Goal: Transaction & Acquisition: Book appointment/travel/reservation

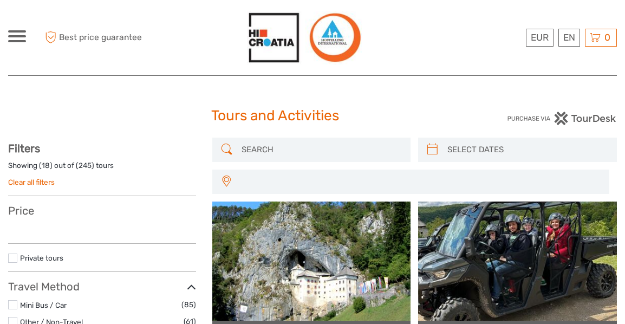
select select
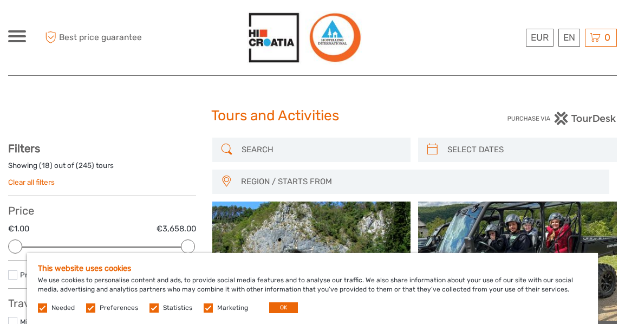
click at [213, 306] on label at bounding box center [208, 307] width 9 height 9
click at [0, 0] on input "checkbox" at bounding box center [0, 0] width 0 height 0
click at [159, 306] on label at bounding box center [153, 307] width 9 height 9
click at [0, 0] on input "checkbox" at bounding box center [0, 0] width 0 height 0
click at [95, 308] on label at bounding box center [90, 307] width 9 height 9
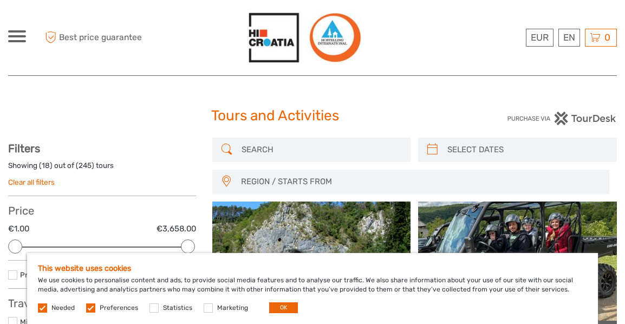
click at [0, 0] on input "checkbox" at bounding box center [0, 0] width 0 height 0
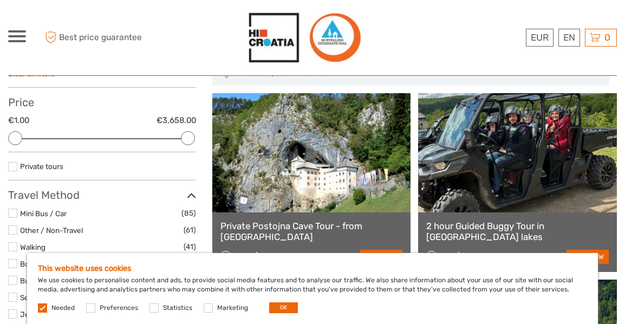
scroll to position [162, 0]
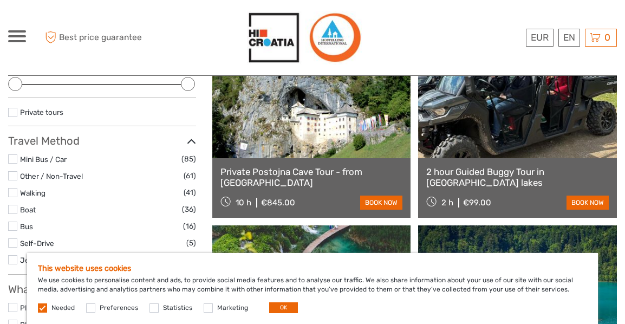
click at [40, 308] on label at bounding box center [42, 307] width 9 height 9
click at [44, 307] on label at bounding box center [42, 307] width 9 height 9
click at [95, 306] on label at bounding box center [90, 307] width 9 height 9
click at [0, 0] on input "checkbox" at bounding box center [0, 0] width 0 height 0
click at [42, 307] on label at bounding box center [42, 307] width 9 height 9
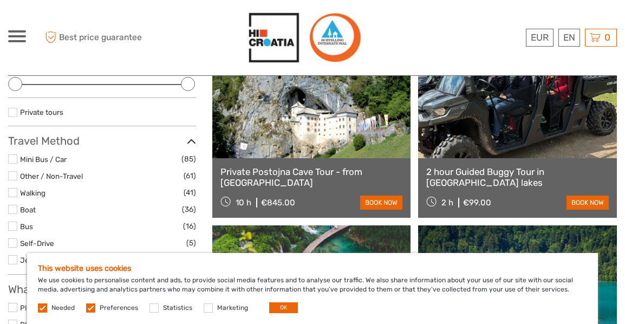
click at [95, 310] on label at bounding box center [90, 307] width 9 height 9
click at [0, 0] on input "checkbox" at bounding box center [0, 0] width 0 height 0
click at [298, 311] on button "OK" at bounding box center [283, 307] width 29 height 11
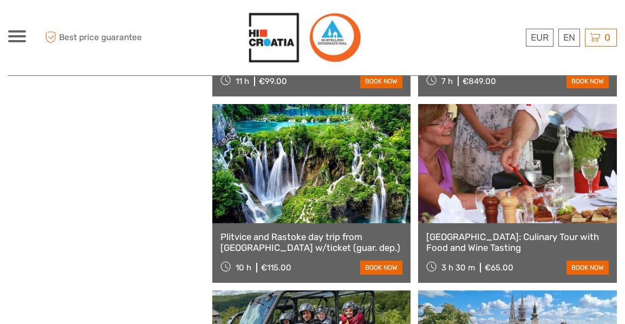
scroll to position [1083, 0]
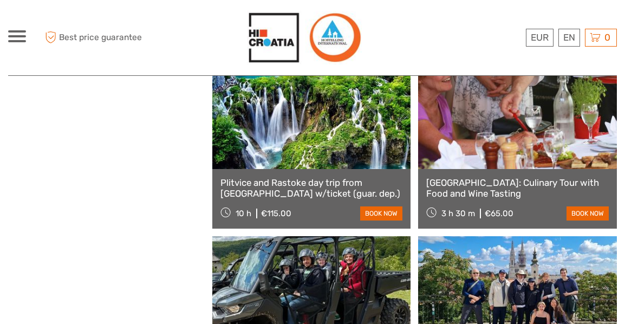
click at [473, 181] on link "[GEOGRAPHIC_DATA]: Culinary Tour with Food and Wine Tasting" at bounding box center [517, 188] width 183 height 22
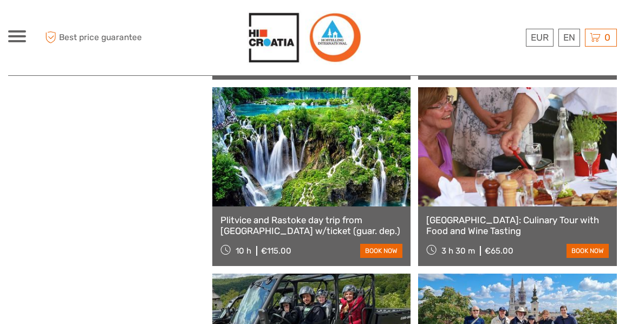
scroll to position [1029, 0]
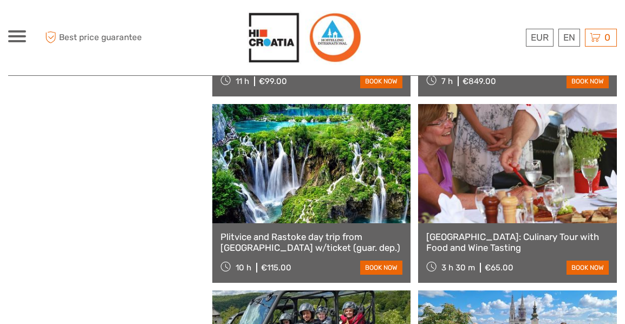
click at [494, 237] on link "[GEOGRAPHIC_DATA]: Culinary Tour with Food and Wine Tasting" at bounding box center [517, 242] width 183 height 22
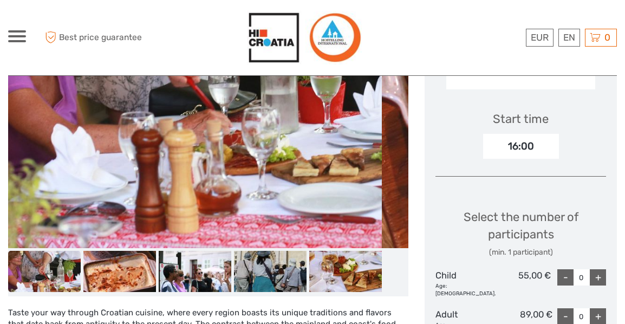
scroll to position [325, 0]
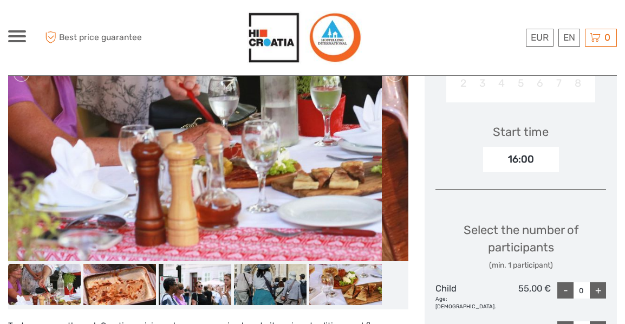
click at [50, 285] on img at bounding box center [44, 284] width 73 height 41
click at [108, 281] on img at bounding box center [119, 284] width 73 height 41
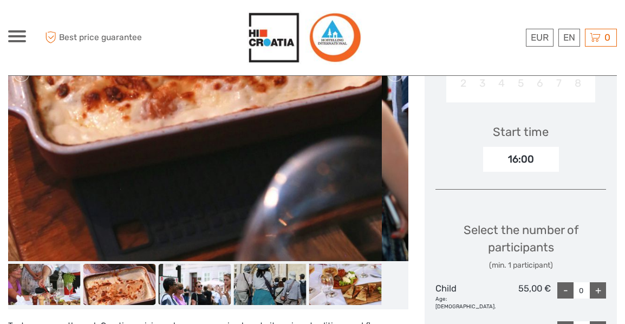
click at [200, 286] on img at bounding box center [195, 284] width 73 height 41
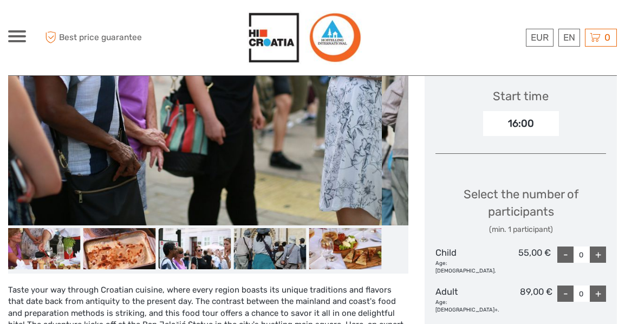
scroll to position [379, 0]
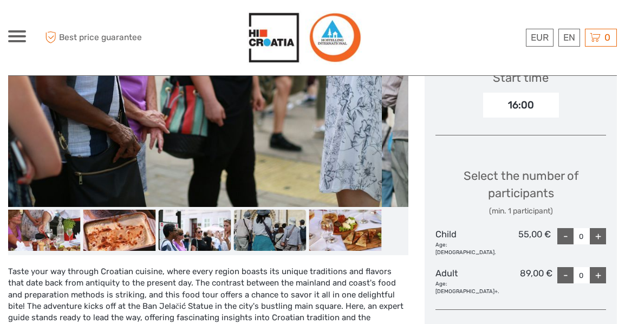
click at [272, 232] on img at bounding box center [270, 230] width 73 height 41
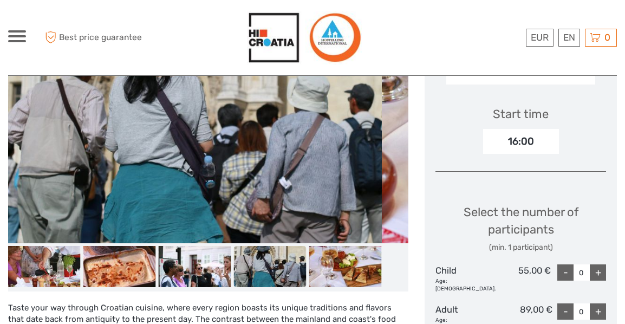
scroll to position [433, 0]
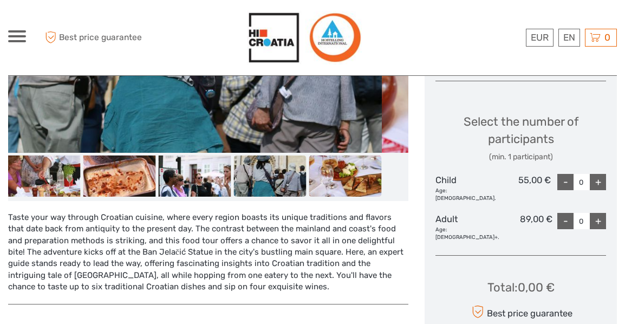
click at [337, 179] on img at bounding box center [345, 175] width 73 height 41
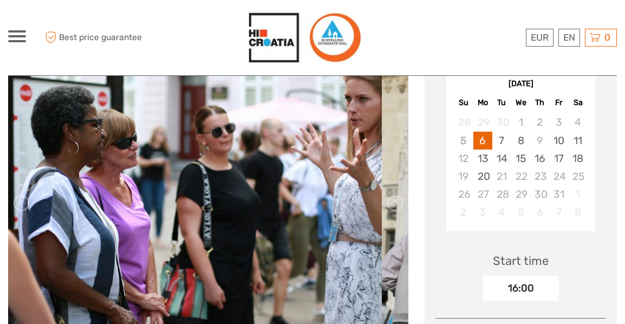
scroll to position [162, 0]
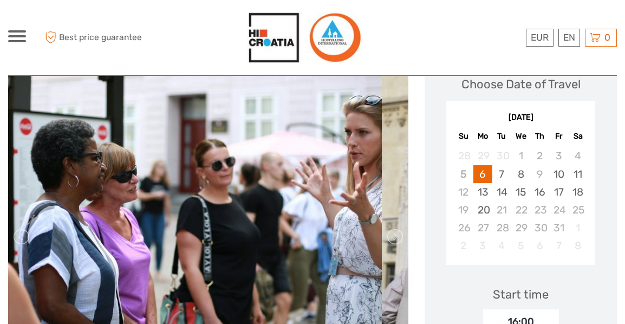
click at [333, 236] on img at bounding box center [195, 237] width 374 height 374
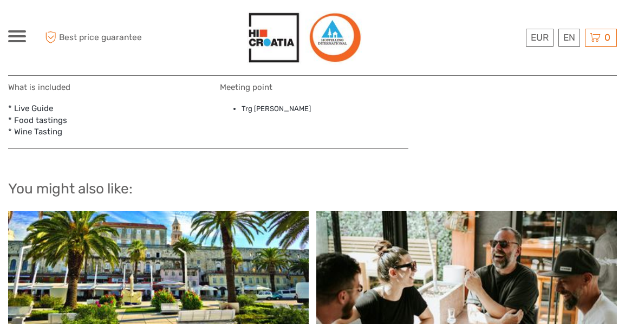
scroll to position [867, 0]
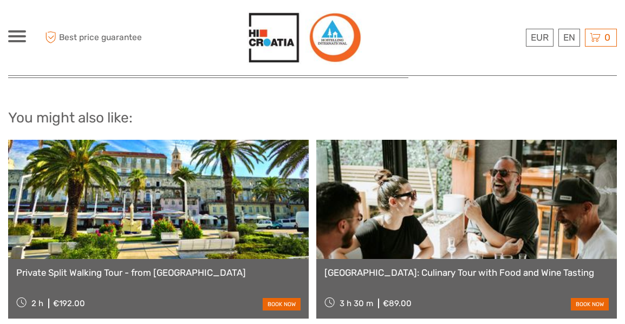
click at [436, 267] on link "[GEOGRAPHIC_DATA]: Culinary Tour with Food and Wine Tasting" at bounding box center [466, 272] width 284 height 11
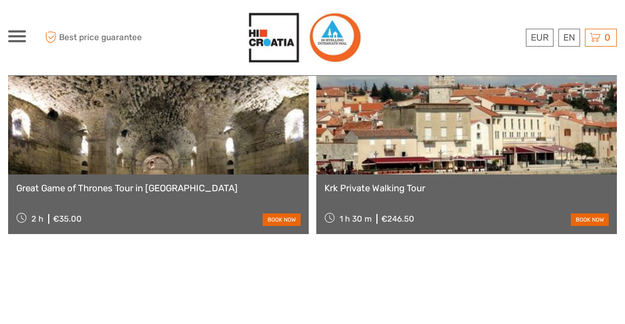
scroll to position [1083, 0]
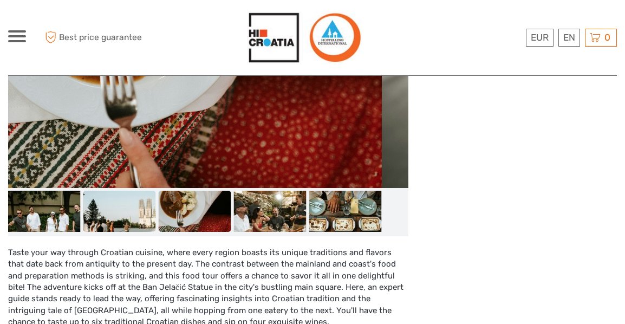
scroll to position [379, 0]
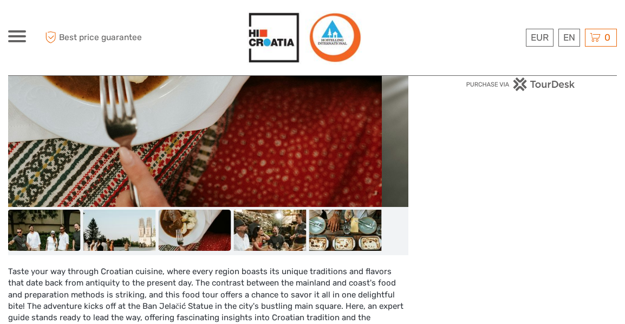
click at [34, 231] on img at bounding box center [44, 230] width 73 height 41
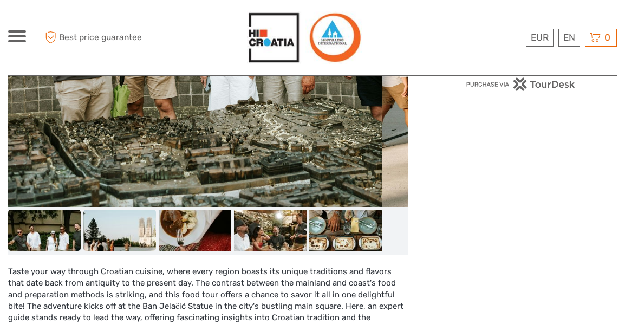
click at [128, 234] on img at bounding box center [119, 230] width 73 height 41
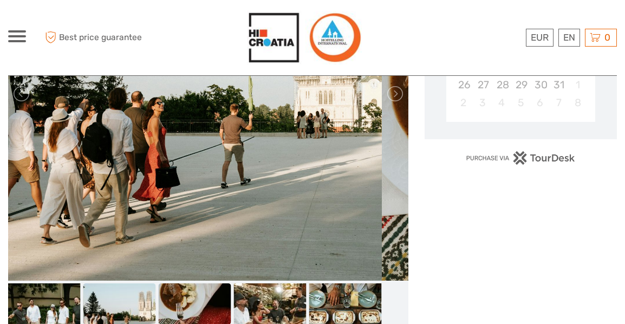
scroll to position [325, 0]
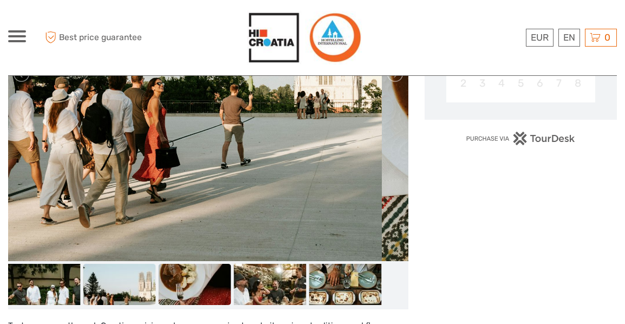
click at [179, 275] on img at bounding box center [195, 284] width 73 height 41
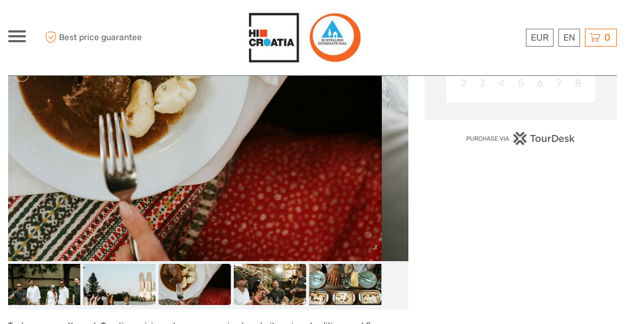
click at [259, 284] on img at bounding box center [270, 284] width 73 height 41
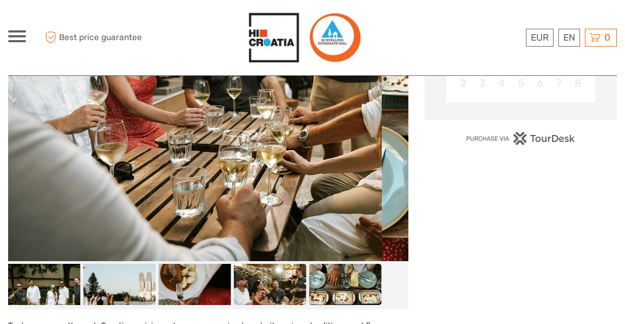
click at [322, 283] on img at bounding box center [345, 284] width 73 height 41
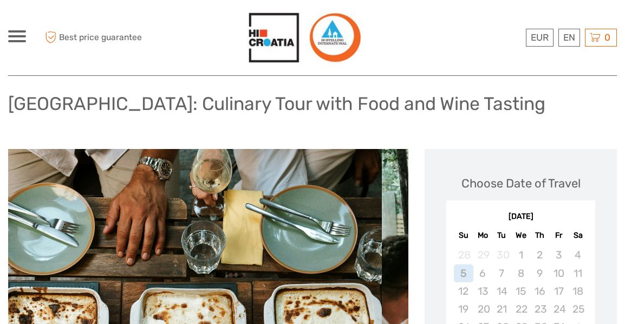
scroll to position [54, 0]
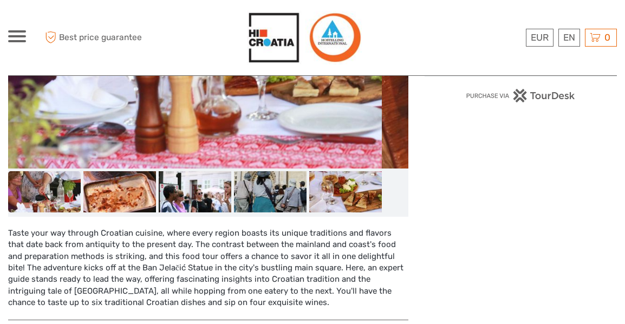
scroll to position [433, 0]
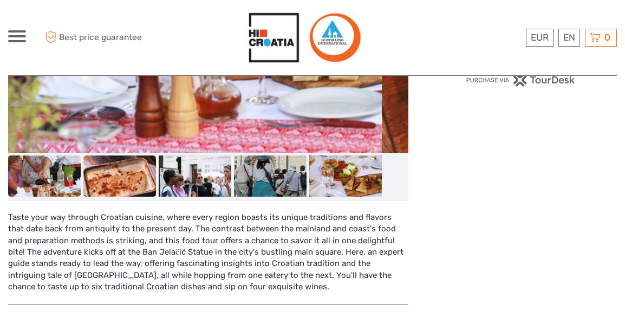
click at [106, 171] on img at bounding box center [119, 175] width 73 height 41
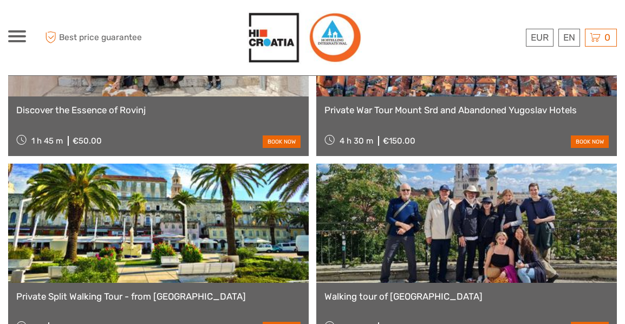
scroll to position [1083, 0]
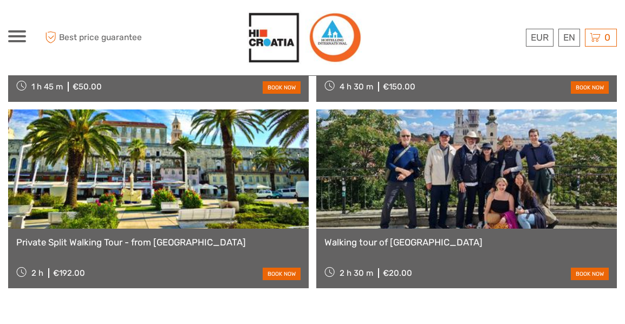
click at [431, 199] on link at bounding box center [466, 168] width 301 height 119
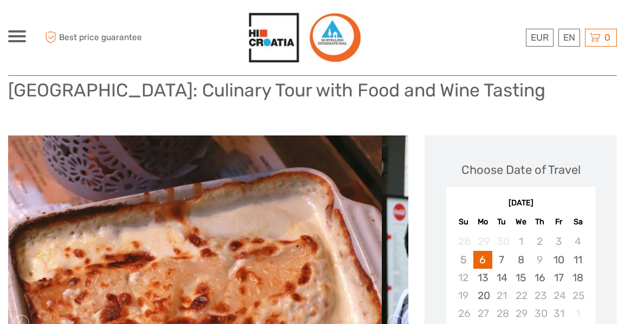
scroll to position [54, 0]
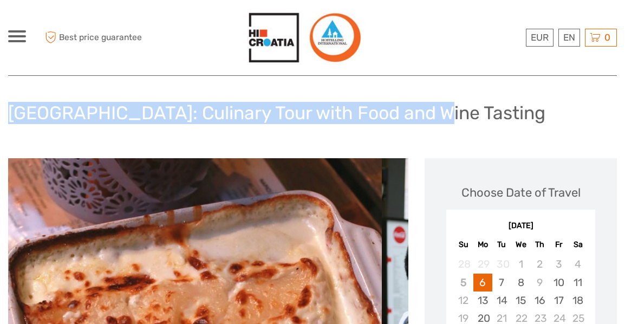
drag, startPoint x: 420, startPoint y: 115, endPoint x: 12, endPoint y: 120, distance: 408.4
click at [12, 120] on h1 "[GEOGRAPHIC_DATA]: Culinary Tour with Food and Wine Tasting" at bounding box center [276, 113] width 537 height 22
copy h1 "[GEOGRAPHIC_DATA]: Culinary Tour with Food and Wine Tasting"
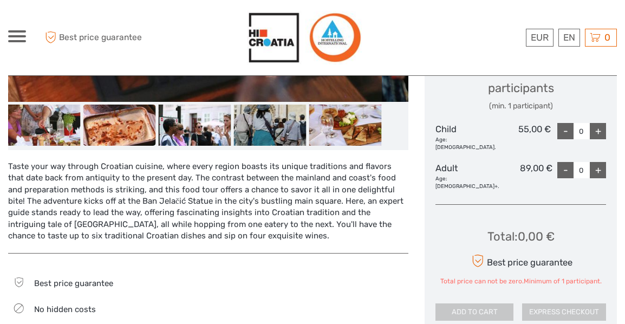
scroll to position [487, 0]
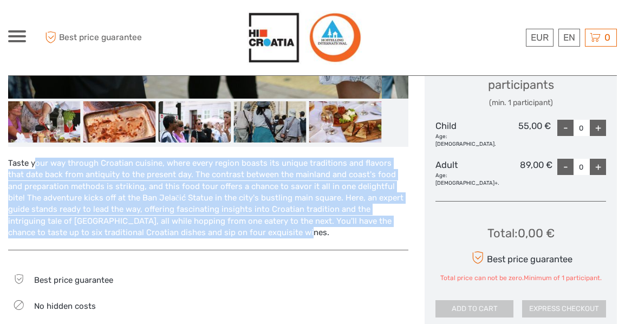
drag, startPoint x: 9, startPoint y: 165, endPoint x: 380, endPoint y: 239, distance: 378.4
click at [380, 239] on div "Taste your way through Croatian cuisine, where every region boasts its unique t…" at bounding box center [208, 198] width 400 height 103
copy div "Taste your way through Croatian cuisine, where every region boasts its unique t…"
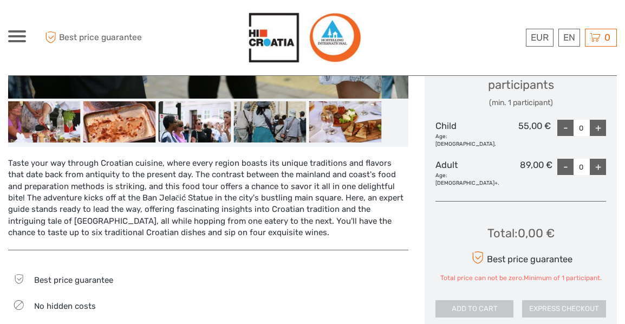
click at [594, 252] on div "Total : 0,00 € Best price guarantee Total price can not be zero.Minimum of 1 pa…" at bounding box center [520, 263] width 171 height 107
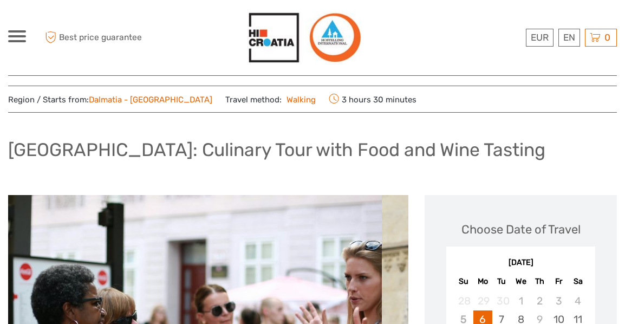
scroll to position [0, 0]
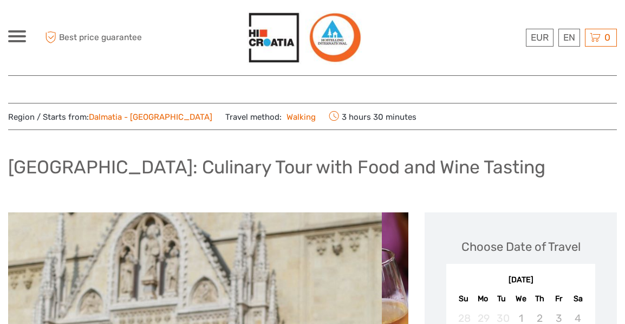
drag, startPoint x: 374, startPoint y: 116, endPoint x: 285, endPoint y: 120, distance: 88.9
click at [285, 120] on div "Region / Starts from: Dalmatia - Zagreb Travel method: Walking 3 hours 30 minut…" at bounding box center [312, 116] width 609 height 15
copy span "3 hours 30 minutes"
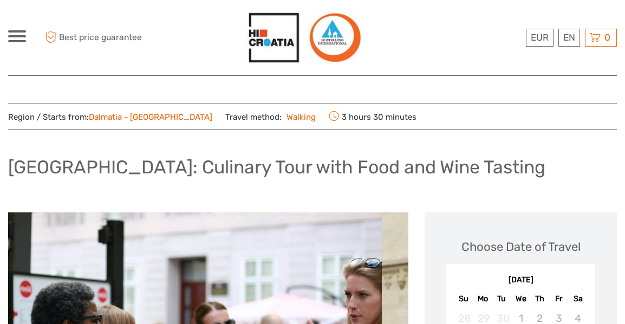
click at [540, 177] on div "[GEOGRAPHIC_DATA]: Culinary Tour with Food and Wine Tasting" at bounding box center [312, 172] width 609 height 40
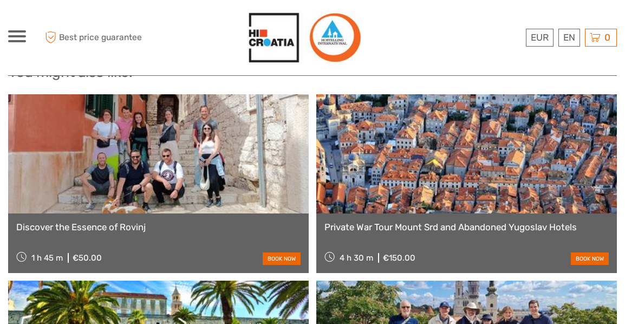
scroll to position [975, 0]
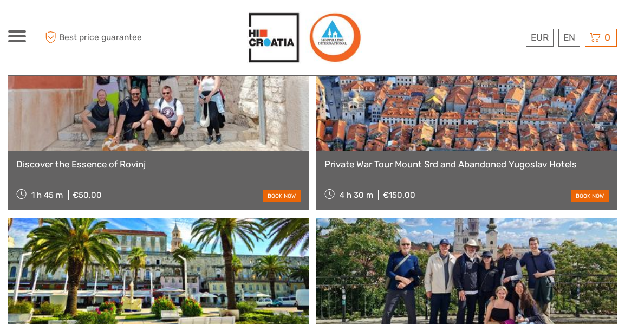
click at [123, 159] on link "Discover the Essence of Rovinj" at bounding box center [158, 164] width 284 height 11
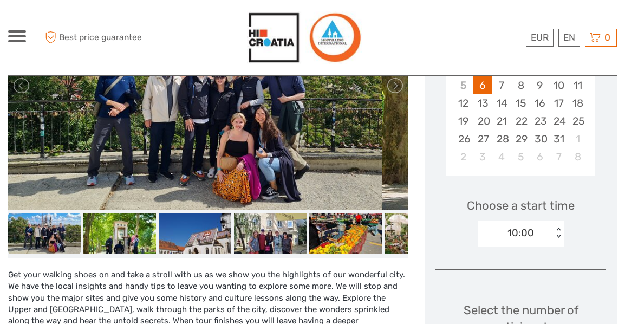
scroll to position [271, 0]
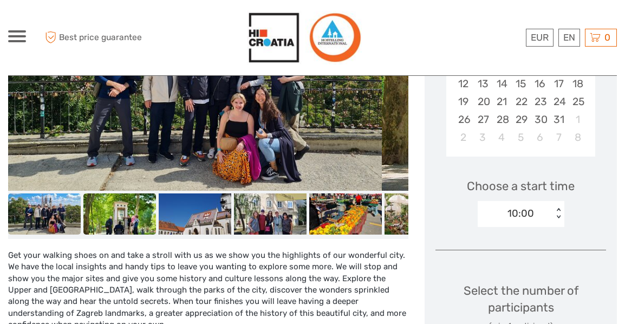
click at [126, 216] on img at bounding box center [119, 213] width 73 height 41
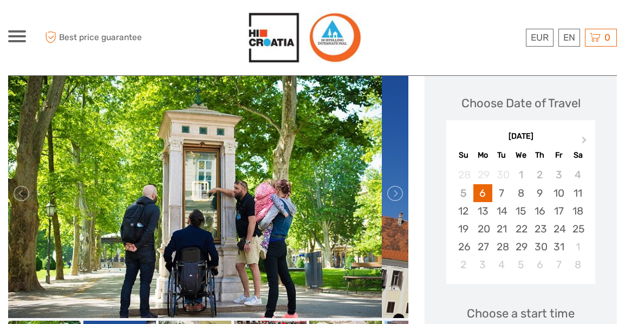
scroll to position [162, 0]
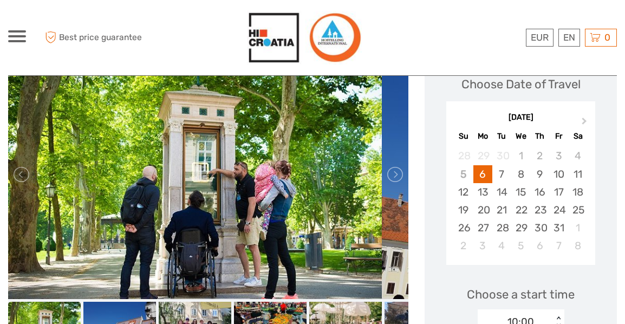
click at [344, 212] on img at bounding box center [195, 174] width 374 height 249
click at [188, 308] on img at bounding box center [195, 322] width 73 height 41
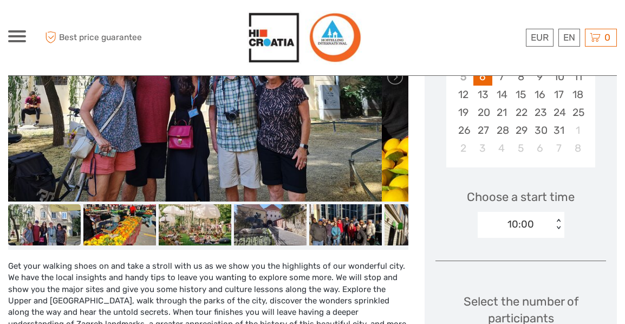
scroll to position [271, 0]
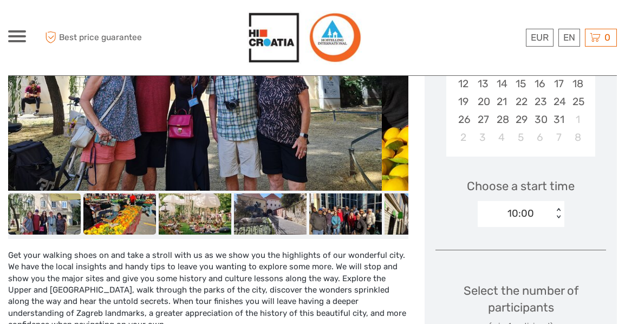
click at [118, 225] on img at bounding box center [119, 213] width 73 height 41
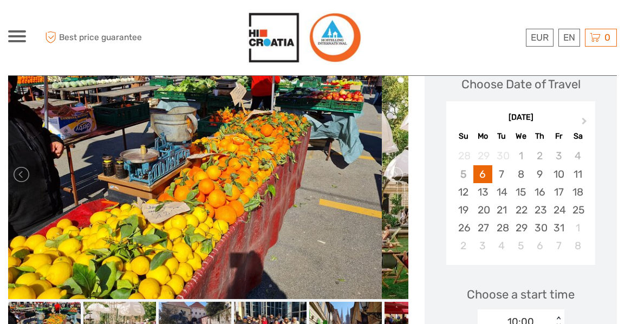
scroll to position [217, 0]
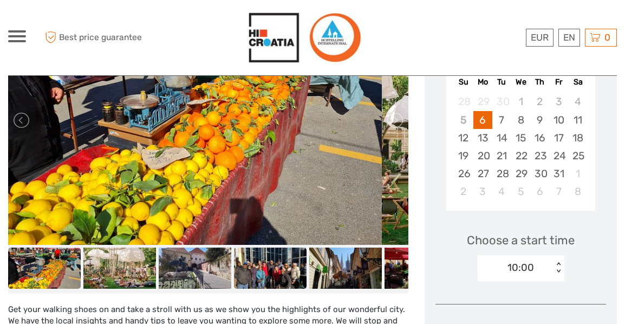
click at [278, 265] on img at bounding box center [270, 267] width 73 height 41
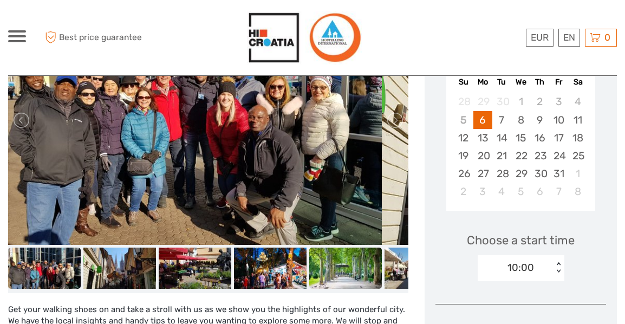
click at [333, 269] on img at bounding box center [345, 267] width 73 height 41
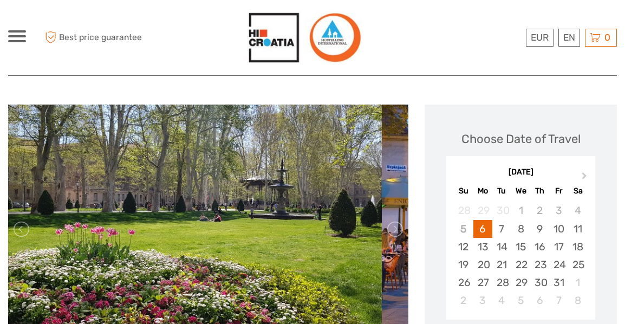
scroll to position [108, 0]
click at [386, 226] on link at bounding box center [394, 228] width 17 height 17
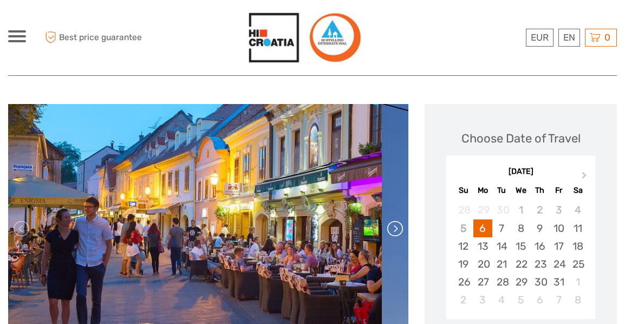
click at [386, 226] on link at bounding box center [394, 228] width 17 height 17
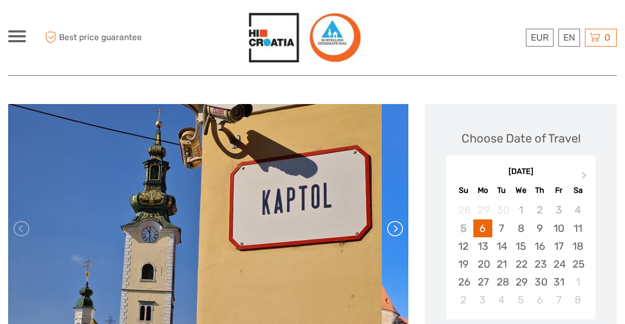
click at [386, 226] on link at bounding box center [394, 228] width 17 height 17
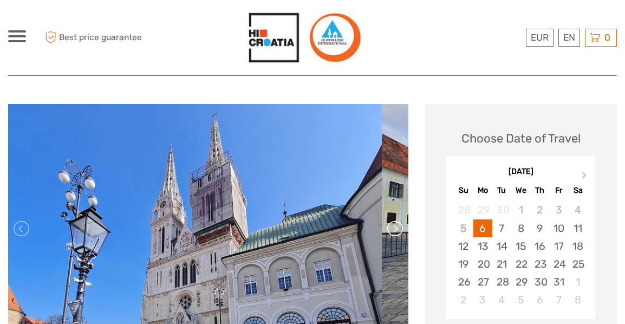
click at [386, 226] on link at bounding box center [394, 228] width 17 height 17
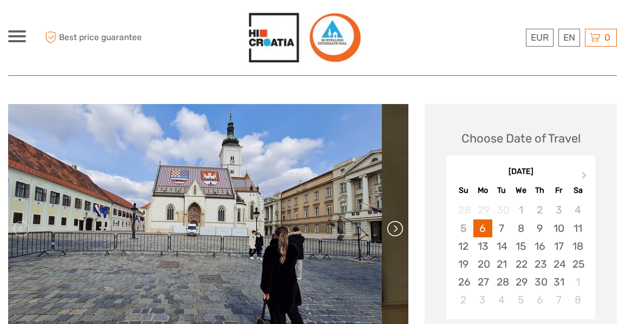
click at [386, 226] on link at bounding box center [394, 228] width 17 height 17
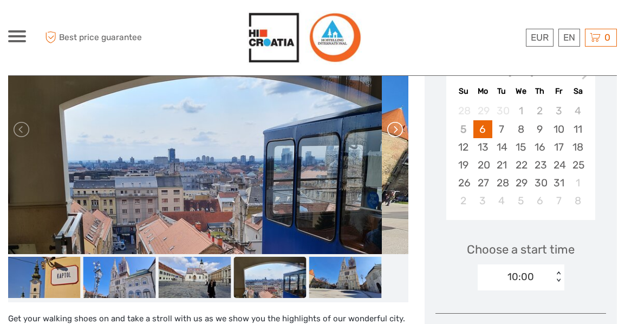
scroll to position [217, 0]
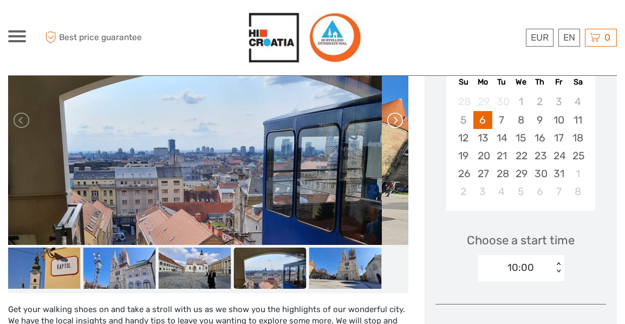
click at [386, 123] on link at bounding box center [394, 120] width 17 height 17
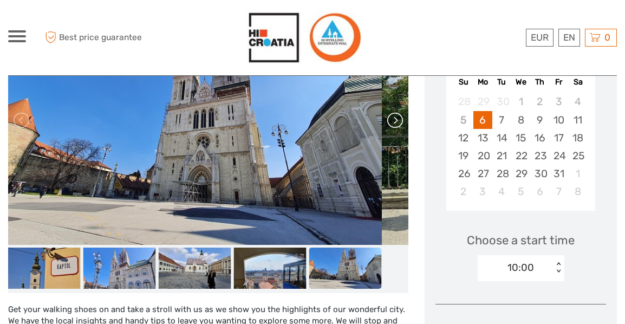
click at [386, 123] on link at bounding box center [394, 120] width 17 height 17
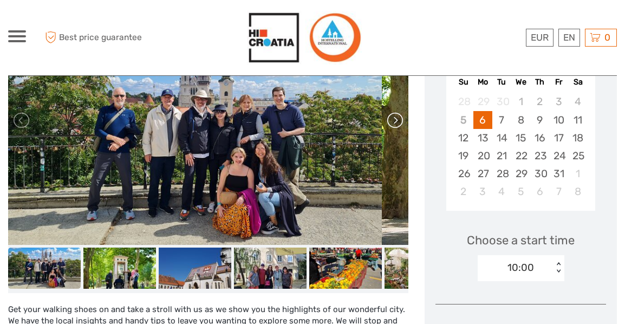
click at [386, 123] on link at bounding box center [394, 120] width 17 height 17
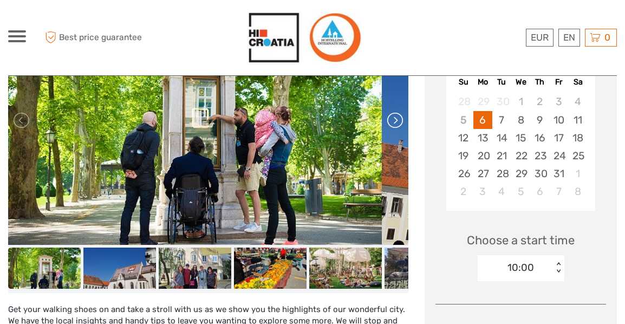
click at [386, 123] on link at bounding box center [394, 120] width 17 height 17
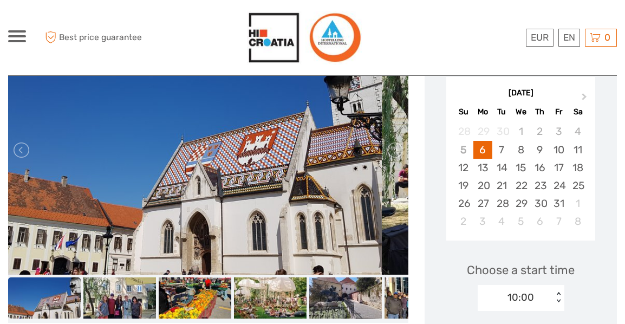
scroll to position [162, 0]
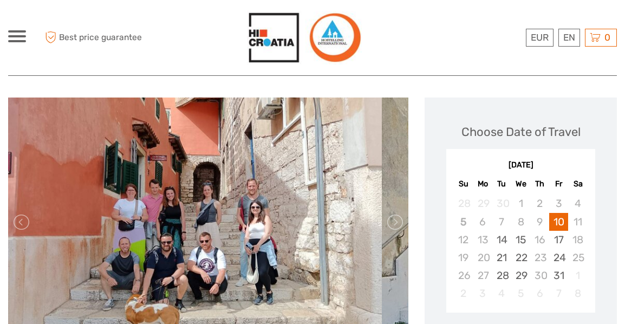
scroll to position [108, 0]
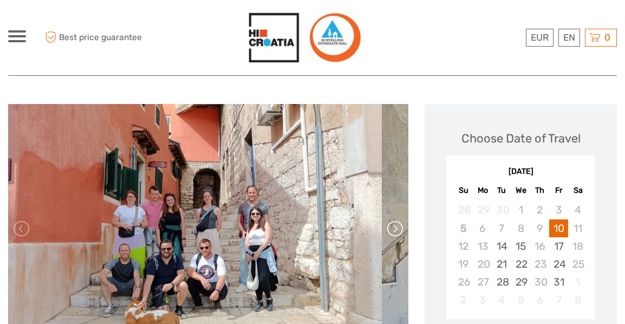
click at [386, 230] on link at bounding box center [394, 228] width 17 height 17
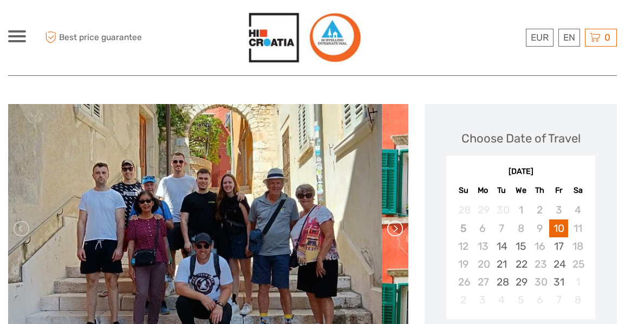
click at [386, 230] on link at bounding box center [394, 228] width 17 height 17
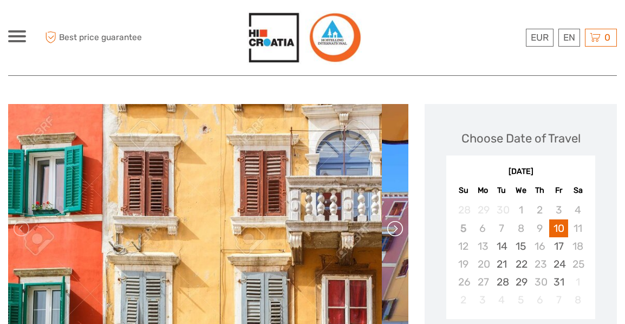
click at [386, 230] on link at bounding box center [394, 228] width 17 height 17
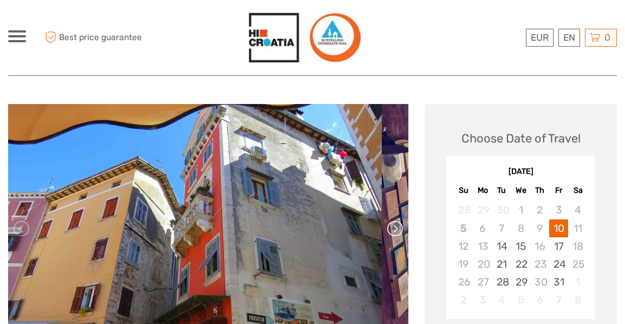
click at [386, 230] on link at bounding box center [394, 228] width 17 height 17
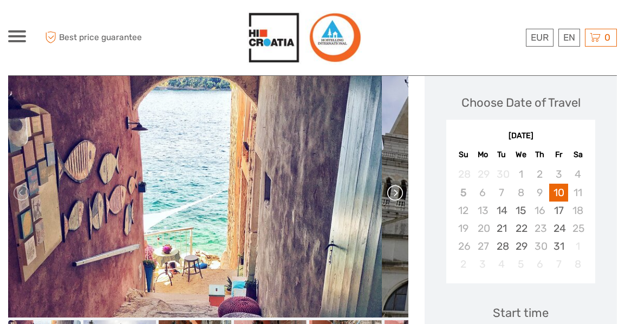
scroll to position [162, 0]
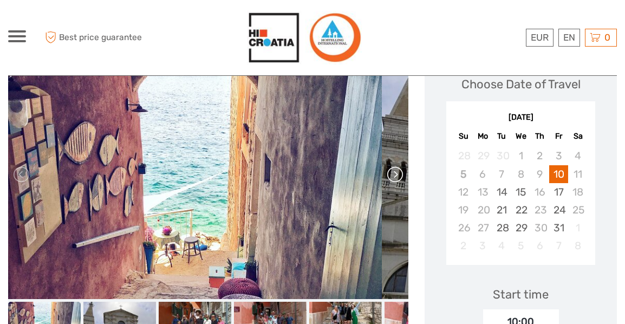
click at [386, 179] on link at bounding box center [394, 174] width 17 height 17
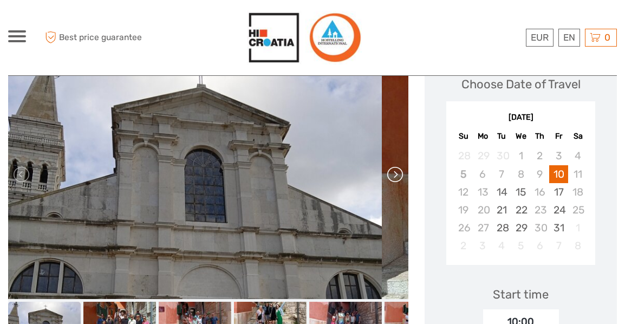
click at [386, 179] on link at bounding box center [394, 174] width 17 height 17
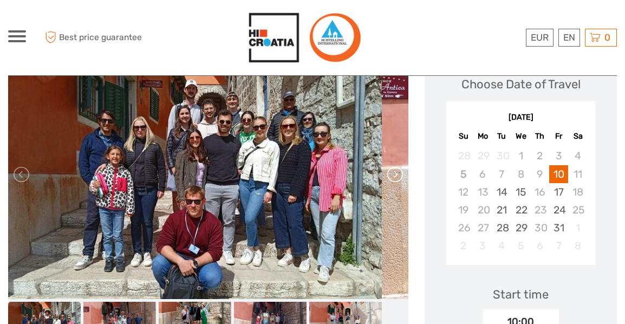
click at [386, 179] on link at bounding box center [394, 174] width 17 height 17
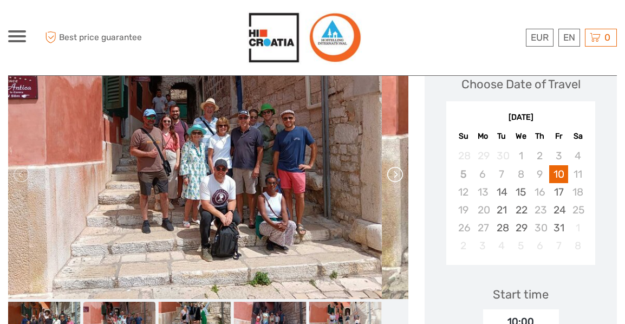
click at [386, 179] on link at bounding box center [394, 174] width 17 height 17
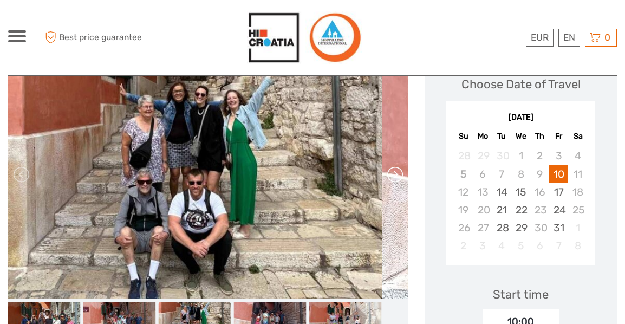
click at [386, 179] on link at bounding box center [394, 174] width 17 height 17
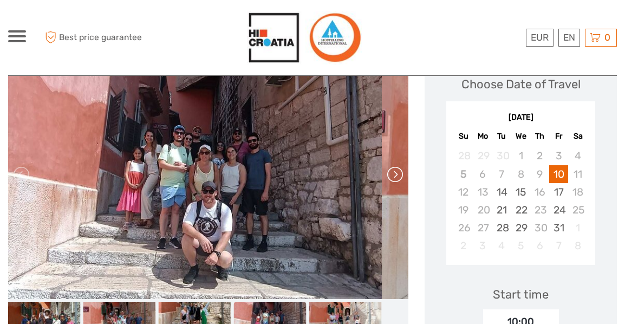
click at [386, 179] on link at bounding box center [394, 174] width 17 height 17
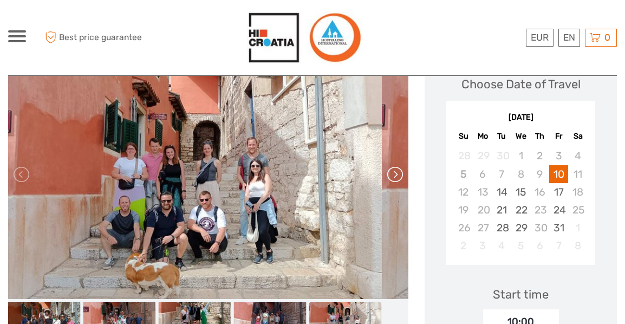
click at [386, 179] on link at bounding box center [394, 174] width 17 height 17
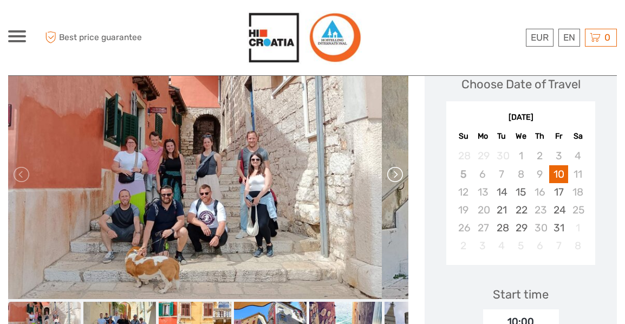
click at [386, 179] on link at bounding box center [394, 174] width 17 height 17
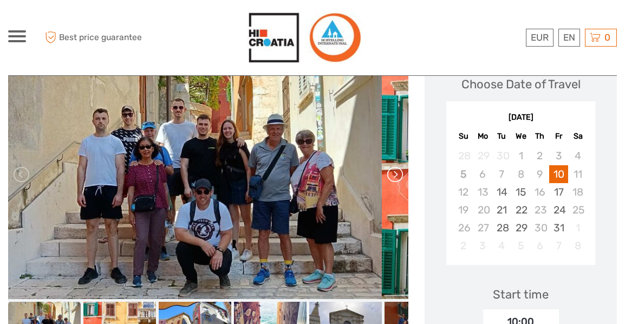
click at [386, 178] on link at bounding box center [394, 174] width 17 height 17
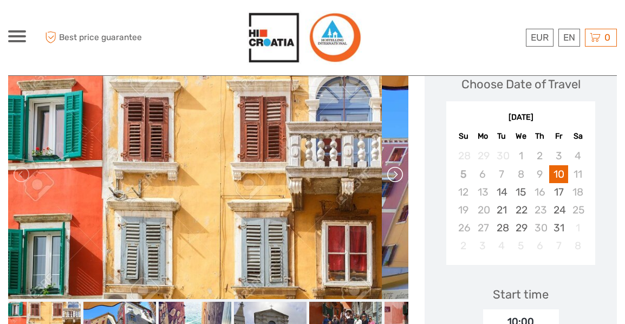
click at [386, 177] on link at bounding box center [394, 174] width 17 height 17
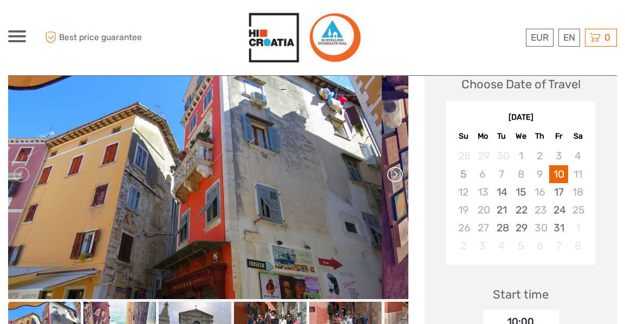
click at [386, 177] on link at bounding box center [394, 174] width 17 height 17
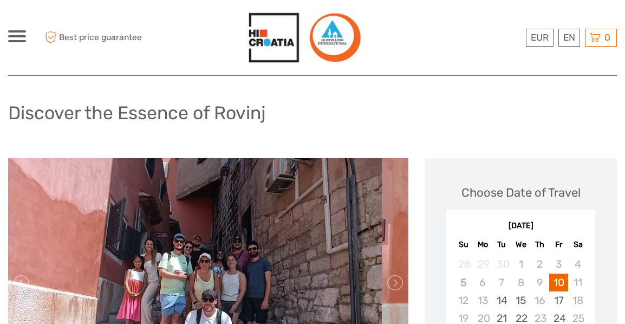
scroll to position [0, 0]
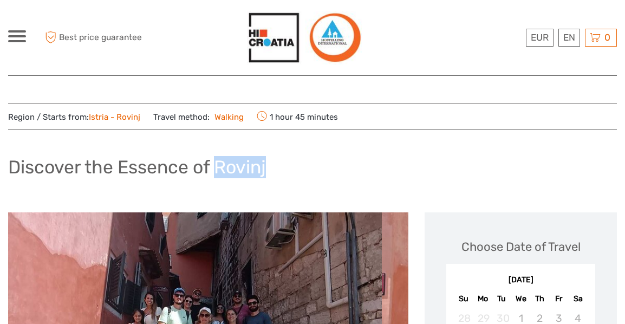
drag, startPoint x: 216, startPoint y: 168, endPoint x: 283, endPoint y: 176, distance: 67.1
click at [283, 176] on div "Discover the Essence of Rovinj" at bounding box center [312, 172] width 609 height 40
copy h1 "Rovinj"
click at [21, 36] on span at bounding box center [17, 36] width 18 height 2
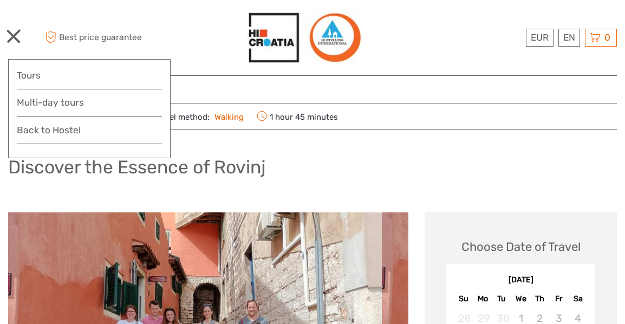
drag, startPoint x: 425, startPoint y: 198, endPoint x: 438, endPoint y: 198, distance: 13.0
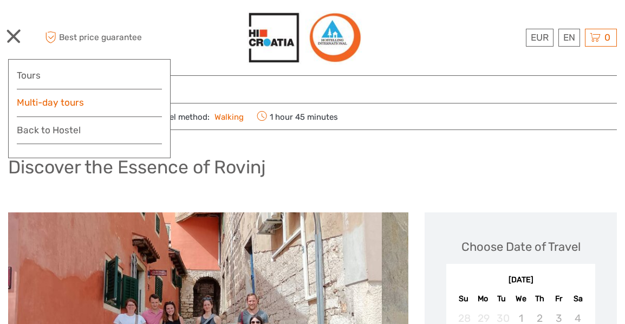
click at [47, 101] on link "Multi-day tours" at bounding box center [89, 103] width 145 height 16
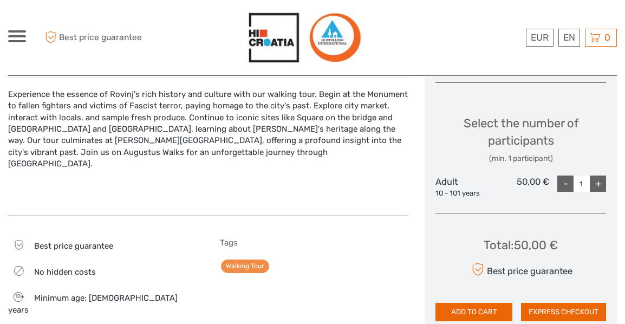
scroll to position [487, 0]
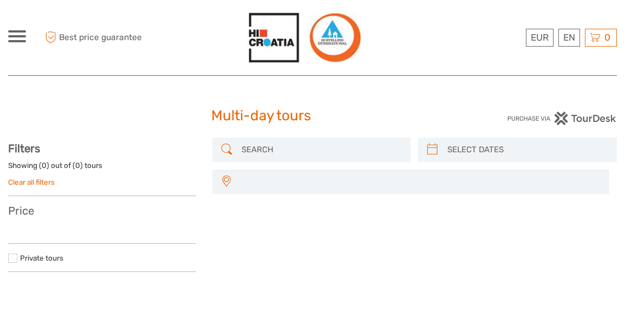
select select
click at [257, 150] on input "search" at bounding box center [321, 149] width 168 height 19
paste input "Rovinj"
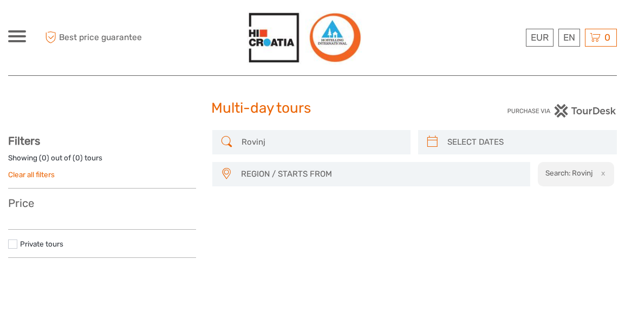
scroll to position [62, 0]
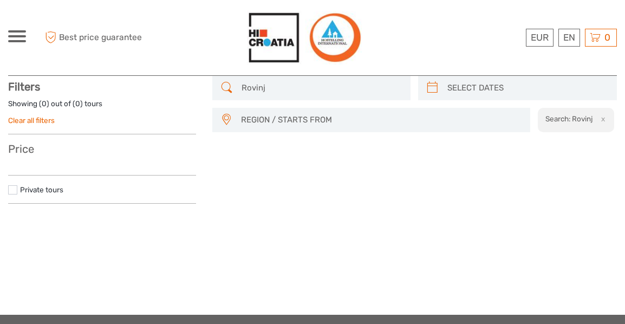
scroll to position [55, 0]
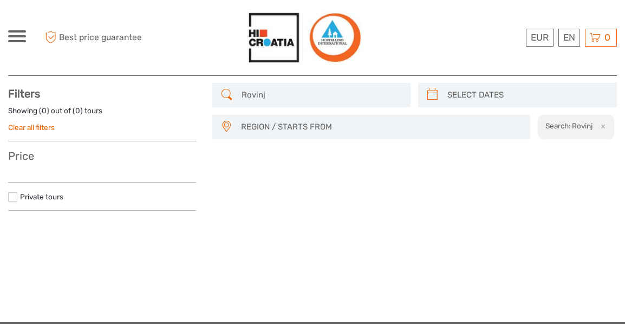
type input "Rovinj"
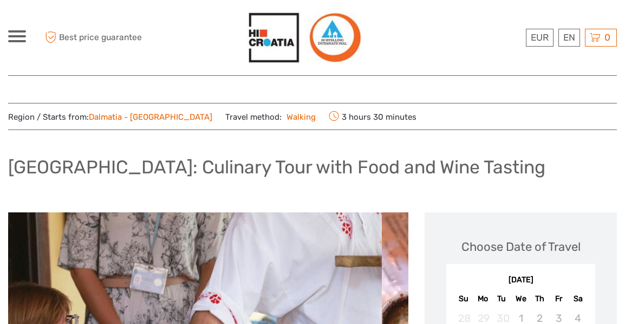
click at [22, 36] on span at bounding box center [17, 36] width 18 height 2
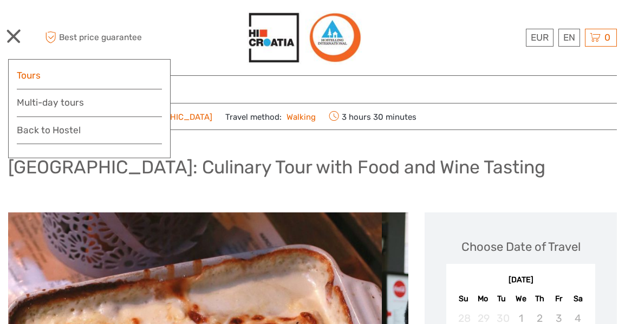
click at [32, 80] on link "Tours" at bounding box center [89, 76] width 145 height 16
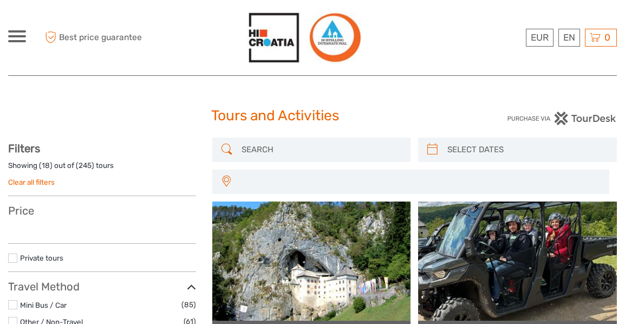
select select
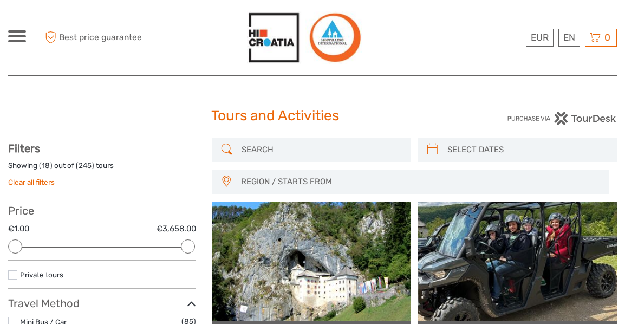
click at [374, 141] on input "search" at bounding box center [321, 149] width 168 height 19
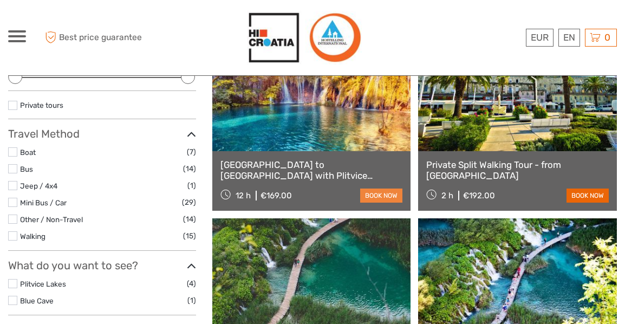
scroll to position [170, 0]
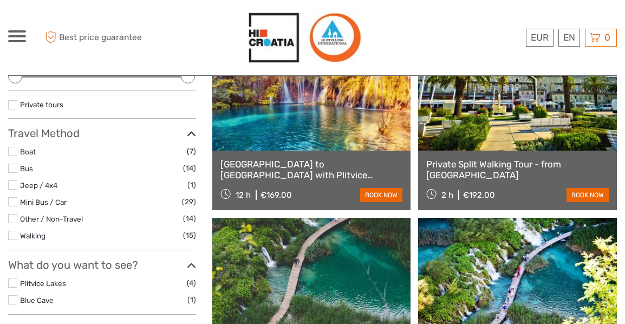
type input "Split"
click at [527, 160] on link "Private Split Walking Tour - from [GEOGRAPHIC_DATA]" at bounding box center [517, 170] width 183 height 22
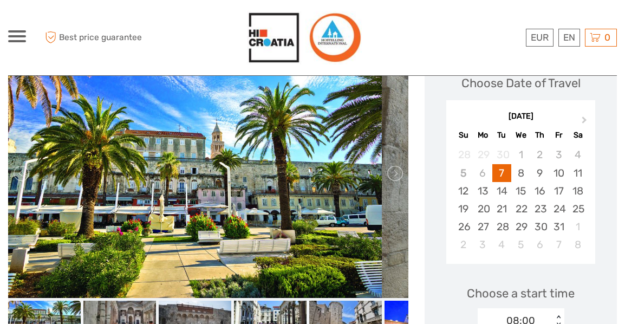
scroll to position [162, 0]
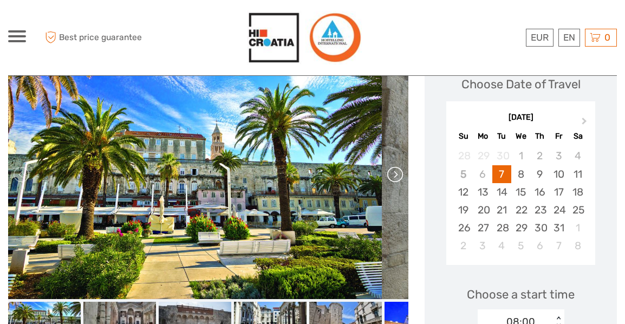
click at [386, 175] on link at bounding box center [394, 174] width 17 height 17
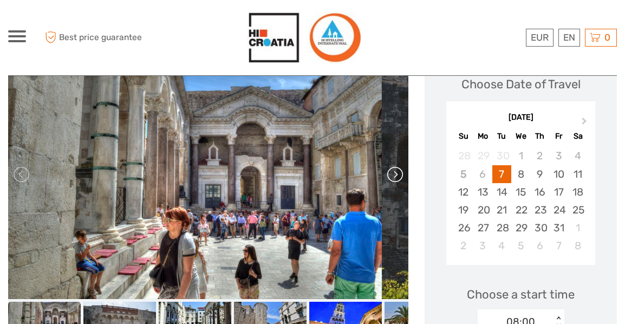
click at [386, 175] on link at bounding box center [394, 174] width 17 height 17
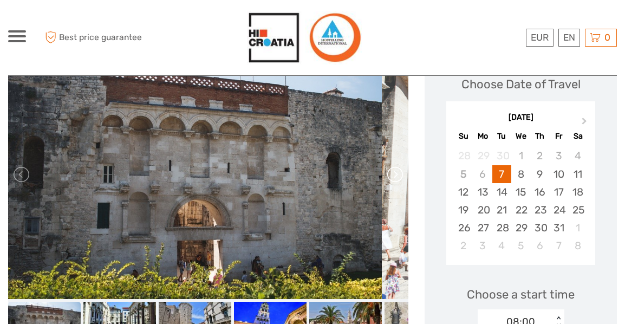
click at [386, 175] on link at bounding box center [394, 174] width 17 height 17
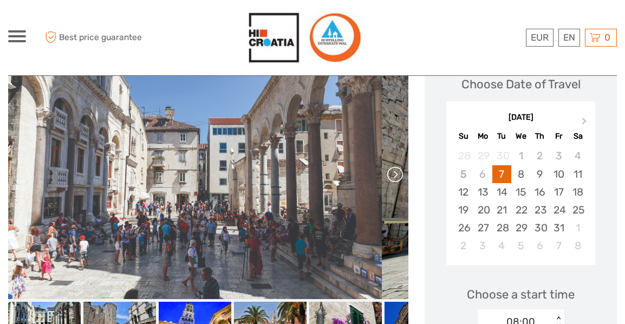
click at [386, 175] on link at bounding box center [394, 174] width 17 height 17
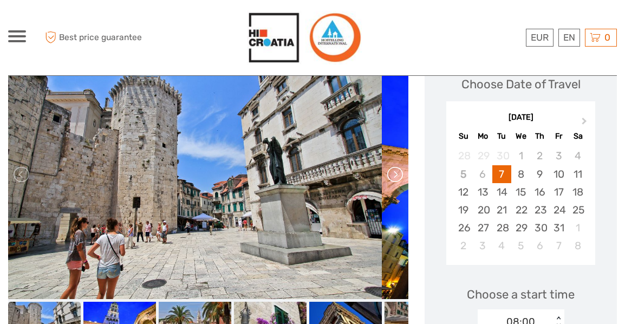
click at [386, 175] on link at bounding box center [394, 174] width 17 height 17
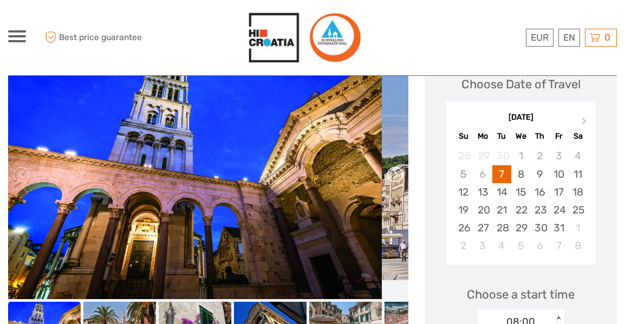
click at [386, 175] on link at bounding box center [394, 174] width 17 height 17
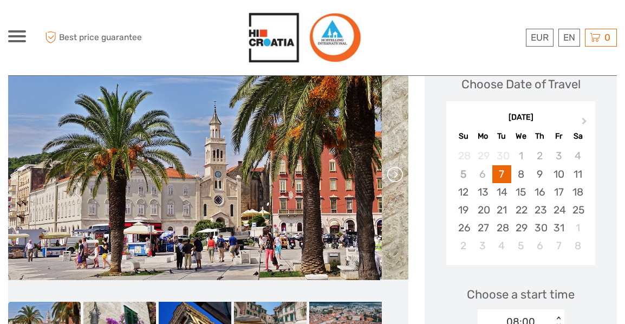
click at [386, 175] on link at bounding box center [394, 174] width 17 height 17
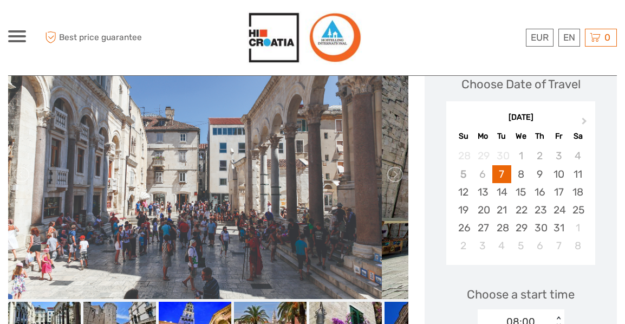
scroll to position [217, 0]
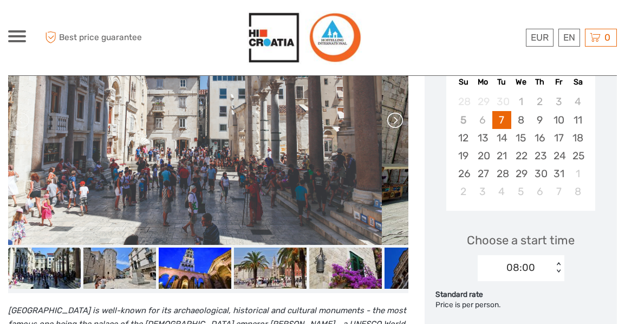
click at [386, 125] on link at bounding box center [394, 120] width 17 height 17
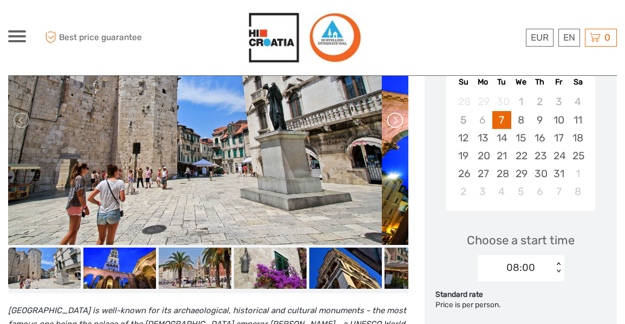
click at [386, 125] on link at bounding box center [394, 120] width 17 height 17
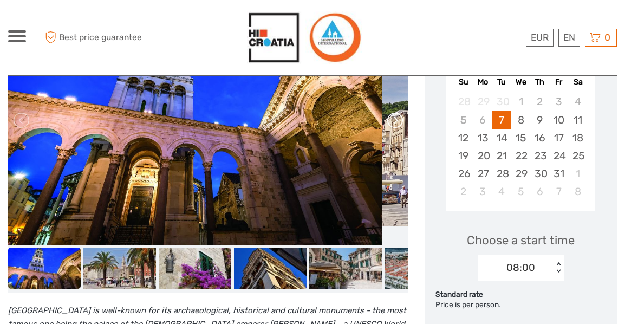
click at [386, 125] on link at bounding box center [394, 120] width 17 height 17
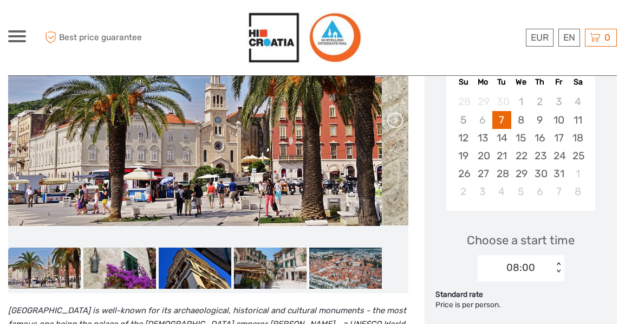
click at [386, 125] on link at bounding box center [394, 120] width 17 height 17
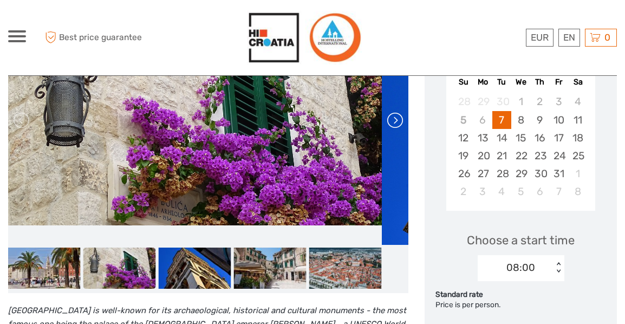
click at [386, 125] on link at bounding box center [394, 120] width 17 height 17
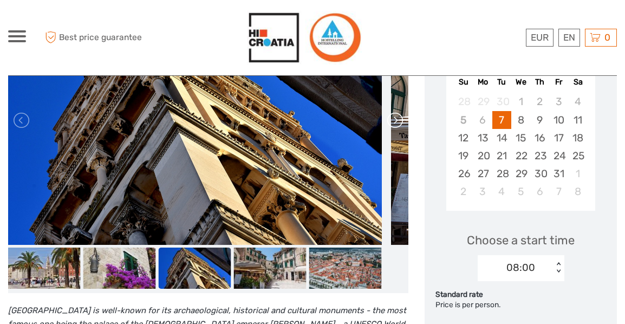
click at [386, 125] on link at bounding box center [394, 120] width 17 height 17
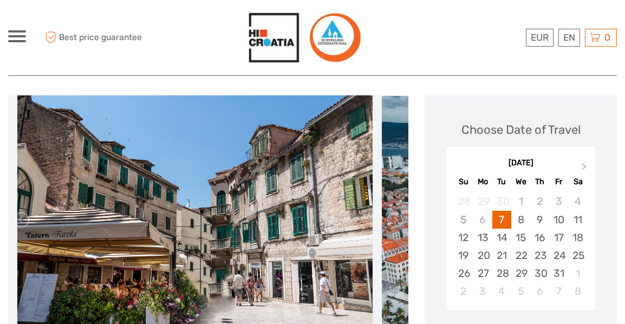
scroll to position [0, 0]
